Goal: Transaction & Acquisition: Subscribe to service/newsletter

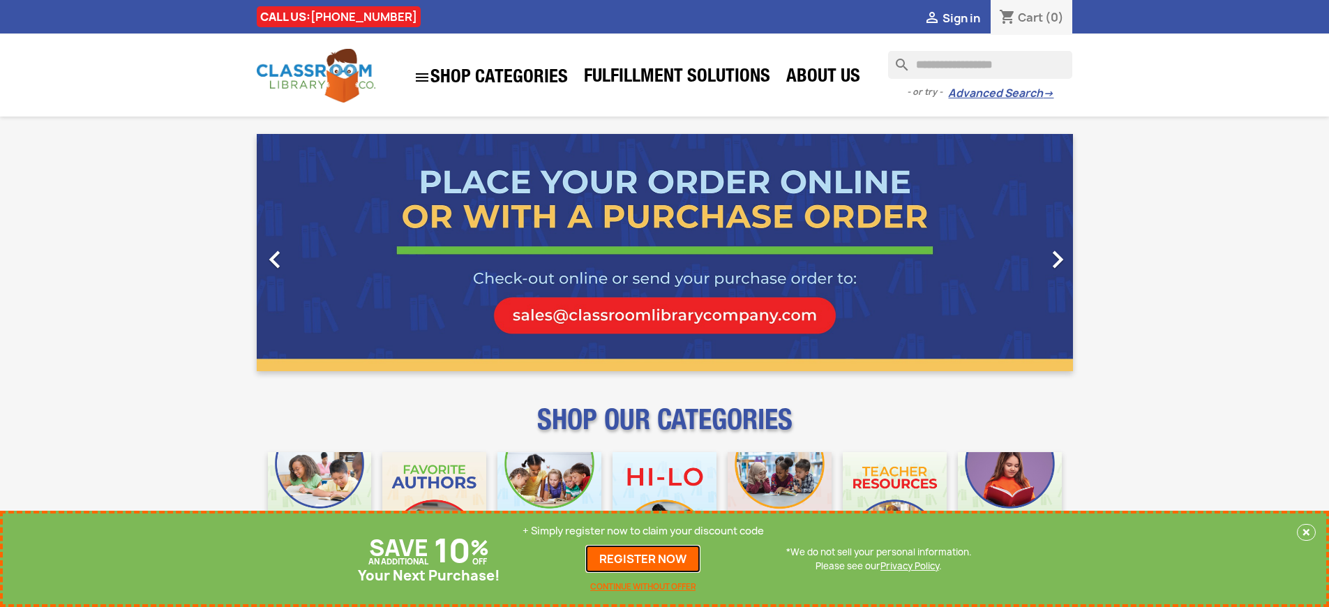
click at [643, 559] on link "REGISTER NOW" at bounding box center [642, 559] width 115 height 28
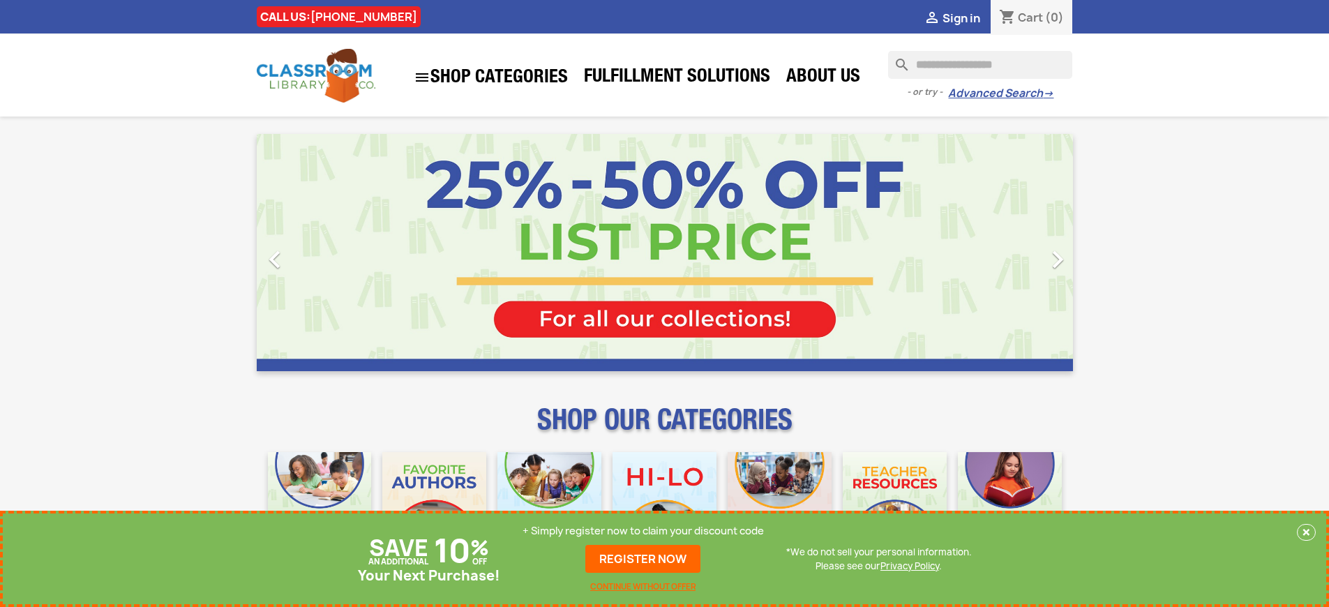
click at [643, 531] on p "+ Simply register now to claim your discount code" at bounding box center [643, 531] width 241 height 14
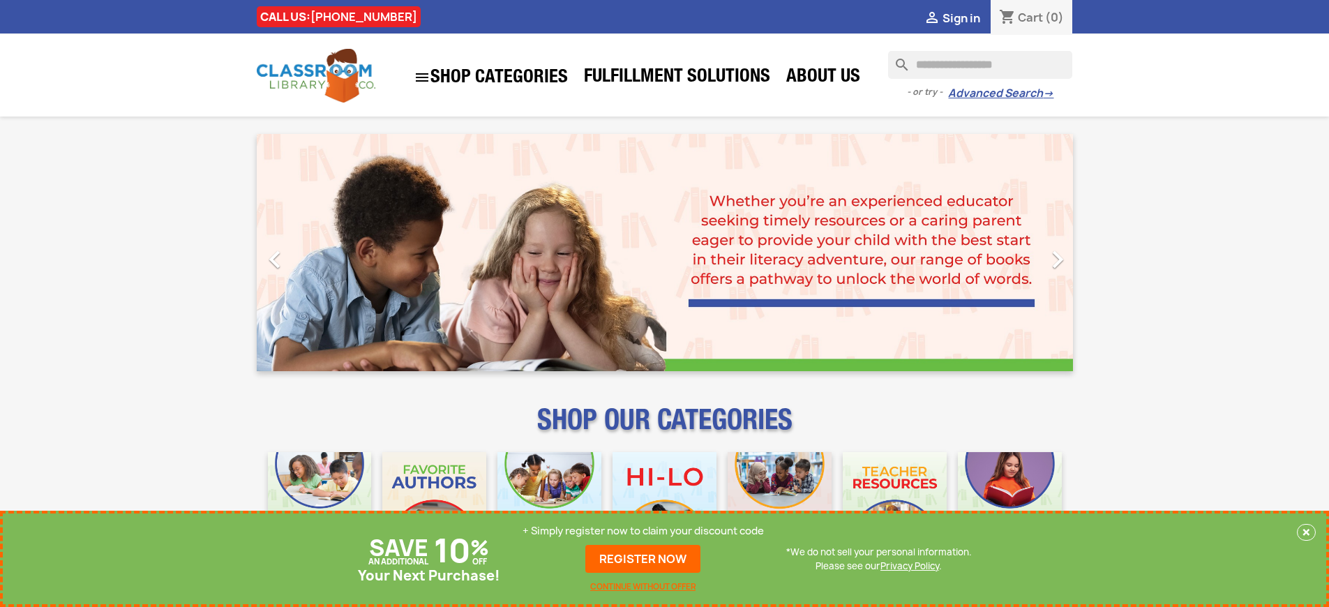
click at [643, 531] on p "+ Simply register now to claim your discount code" at bounding box center [643, 531] width 241 height 14
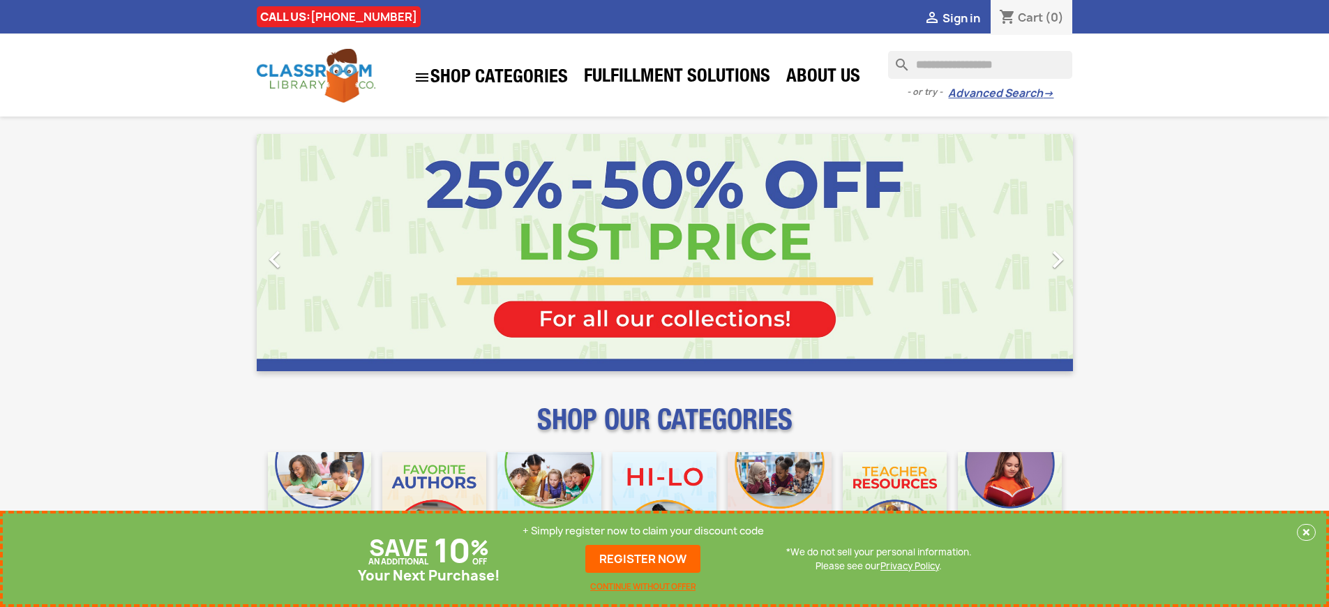
click at [643, 531] on p "+ Simply register now to claim your discount code" at bounding box center [643, 531] width 241 height 14
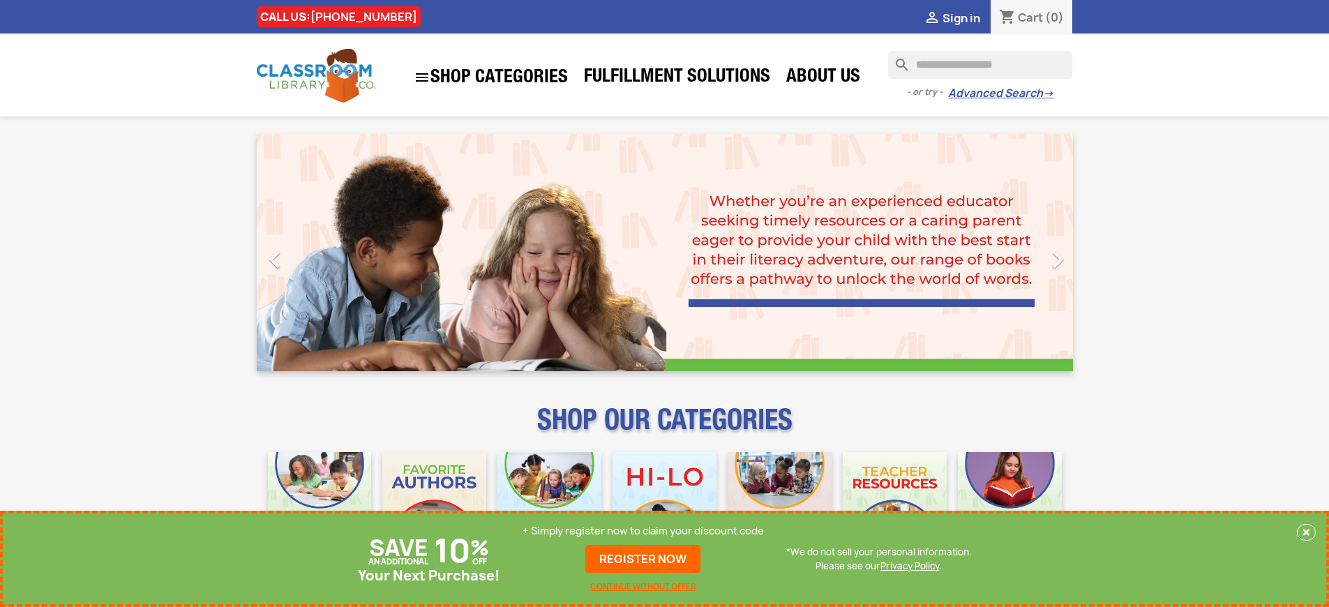
click at [643, 531] on p "+ Simply register now to claim your discount code" at bounding box center [643, 531] width 241 height 14
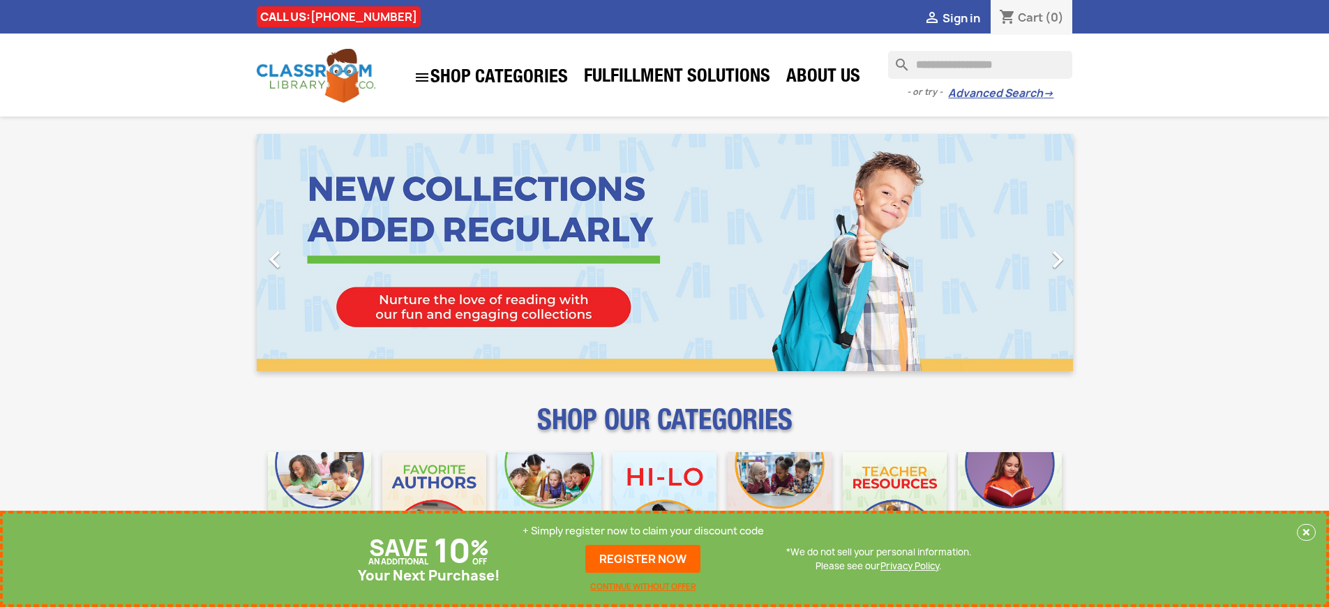
click at [643, 531] on p "+ Simply register now to claim your discount code" at bounding box center [643, 531] width 241 height 14
